Goal: Use online tool/utility: Utilize a website feature to perform a specific function

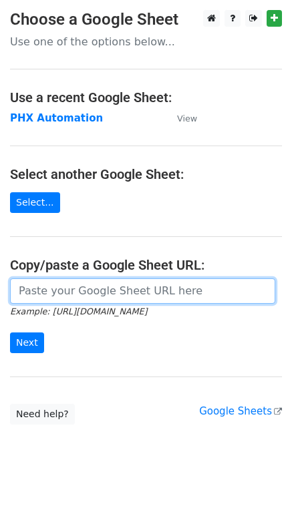
click at [49, 291] on input "url" at bounding box center [142, 291] width 265 height 25
paste input "[URL][DOMAIN_NAME]"
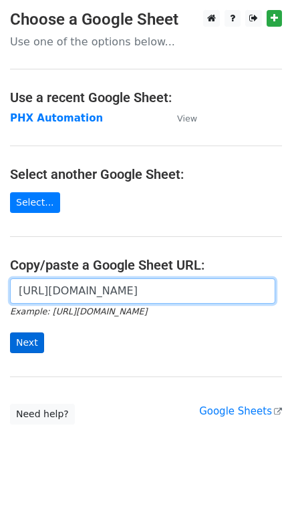
type input "[URL][DOMAIN_NAME]"
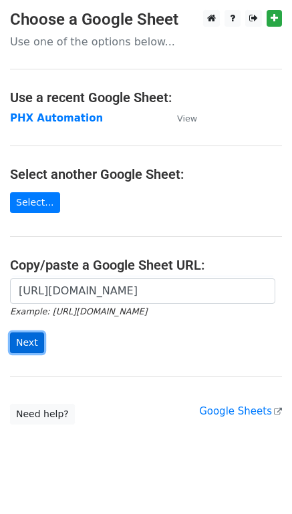
click at [29, 349] on input "Next" at bounding box center [27, 343] width 34 height 21
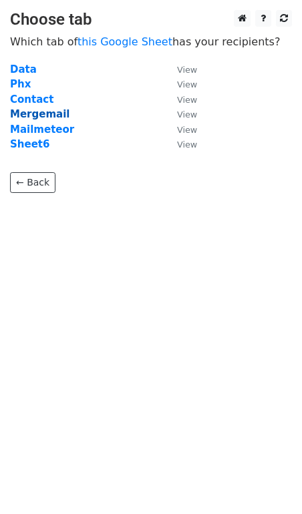
click at [38, 116] on strong "Mergemail" at bounding box center [39, 114] width 59 height 12
